Goal: Entertainment & Leisure: Consume media (video, audio)

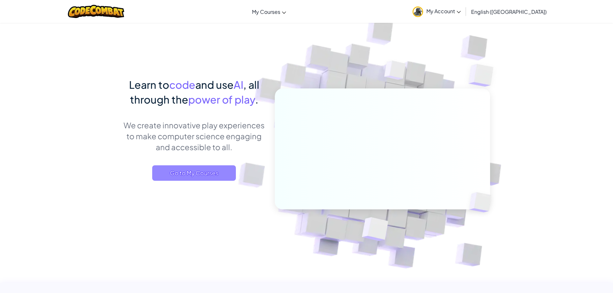
click at [188, 175] on span "Go to My Courses" at bounding box center [194, 172] width 84 height 15
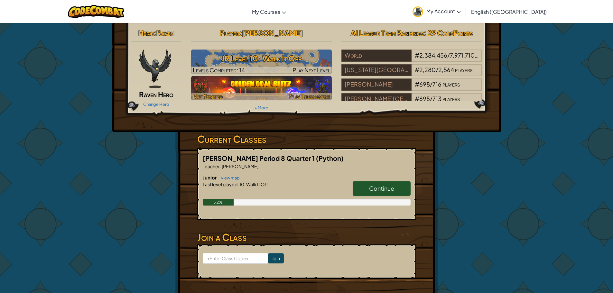
click at [297, 87] on img at bounding box center [261, 88] width 141 height 24
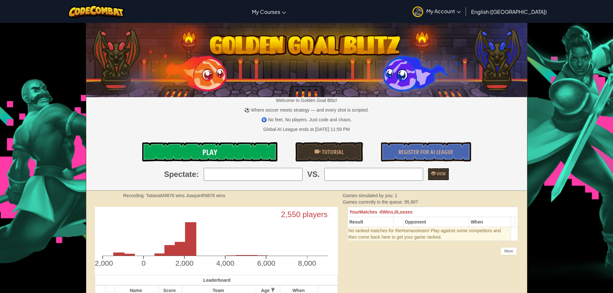
click at [225, 147] on link "Play" at bounding box center [209, 151] width 135 height 19
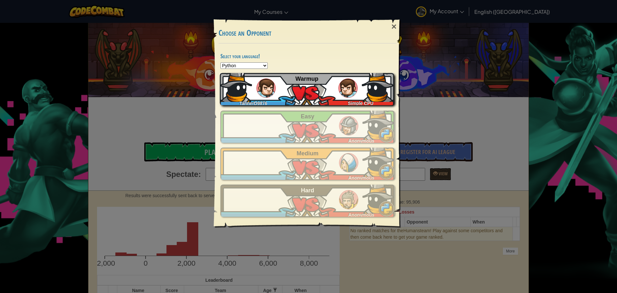
click at [298, 92] on div "TannerD9876 Simple CPU Warmup" at bounding box center [307, 89] width 174 height 32
